Goal: Information Seeking & Learning: Learn about a topic

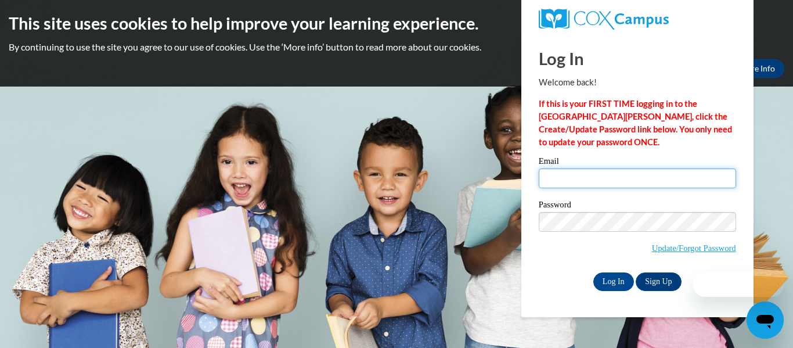
type input "sierraw@ymcaatlanta.org"
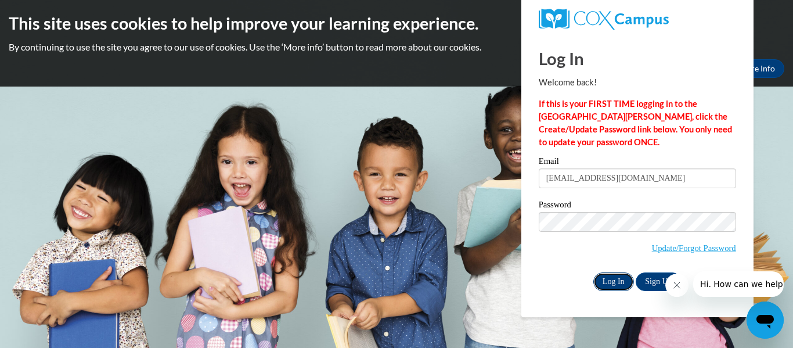
click at [622, 280] on input "Log In" at bounding box center [613, 281] width 41 height 19
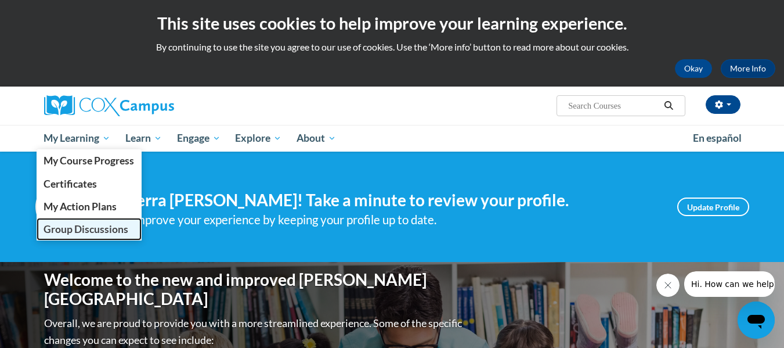
click at [112, 229] on span "Group Discussions" at bounding box center [86, 229] width 85 height 12
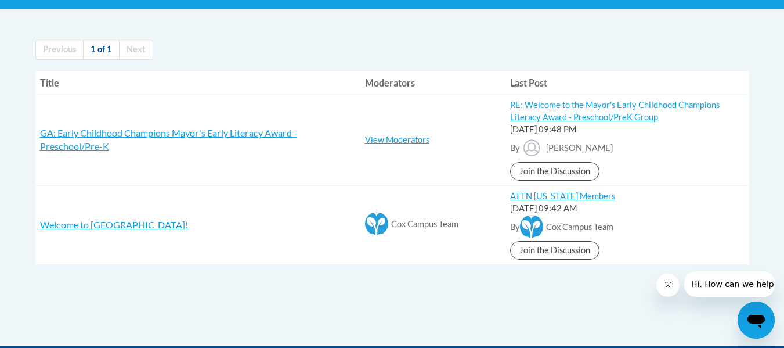
scroll to position [234, 0]
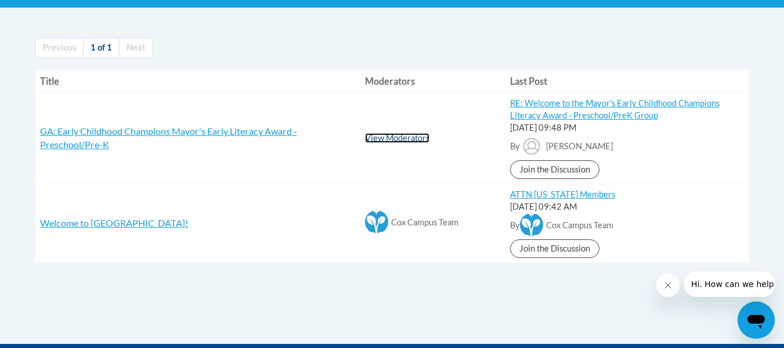
click at [406, 134] on link "View Moderators" at bounding box center [397, 138] width 64 height 10
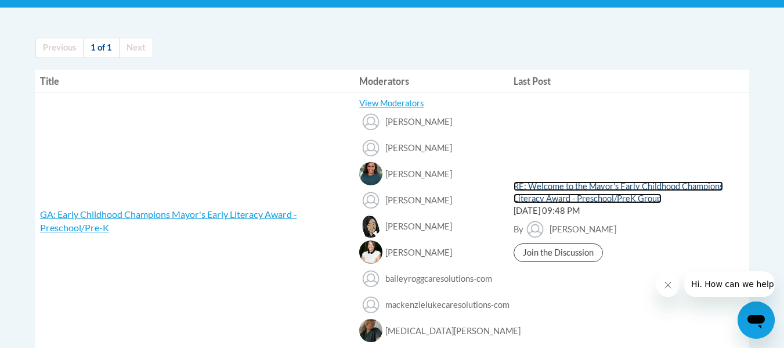
click at [646, 196] on link "RE: Welcome to the Mayor's Early Childhood Champions Literacy Award - Preschool…" at bounding box center [619, 192] width 210 height 22
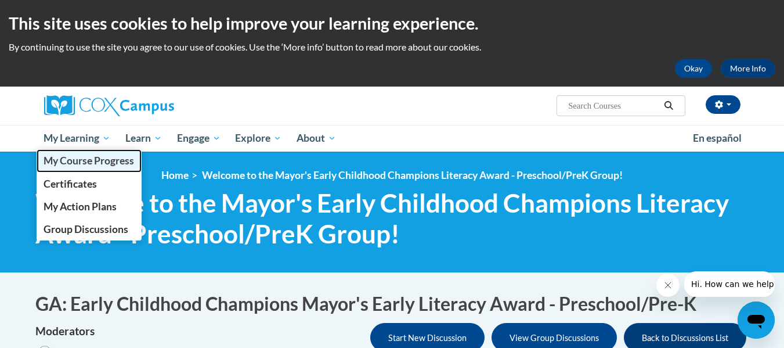
click at [80, 160] on span "My Course Progress" at bounding box center [89, 160] width 91 height 12
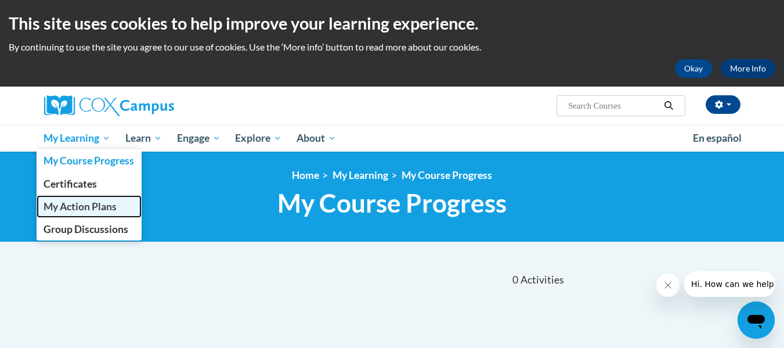
click at [86, 207] on span "My Action Plans" at bounding box center [80, 206] width 73 height 12
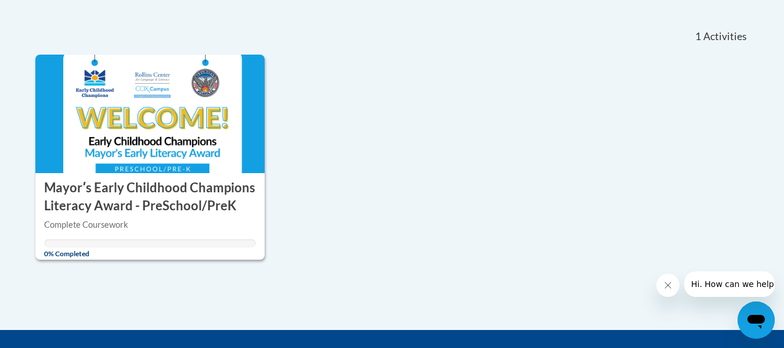
scroll to position [246, 0]
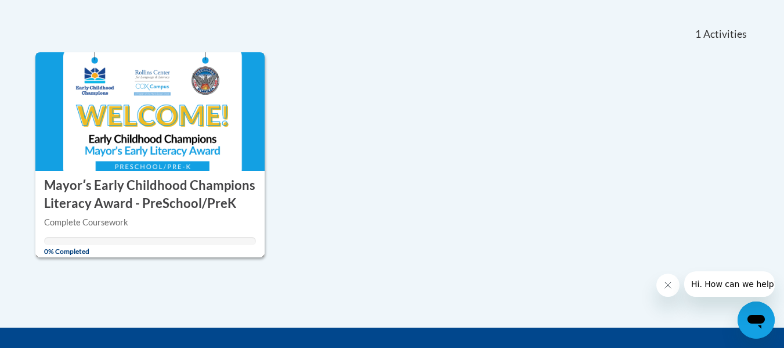
click at [71, 218] on div "Complete Coursework" at bounding box center [150, 222] width 212 height 13
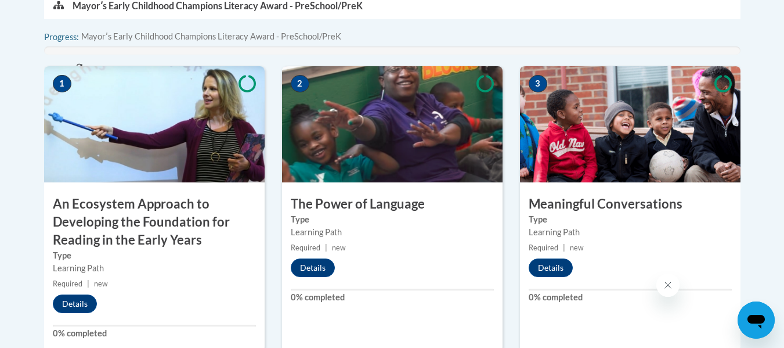
scroll to position [407, 0]
